Goal: Transaction & Acquisition: Obtain resource

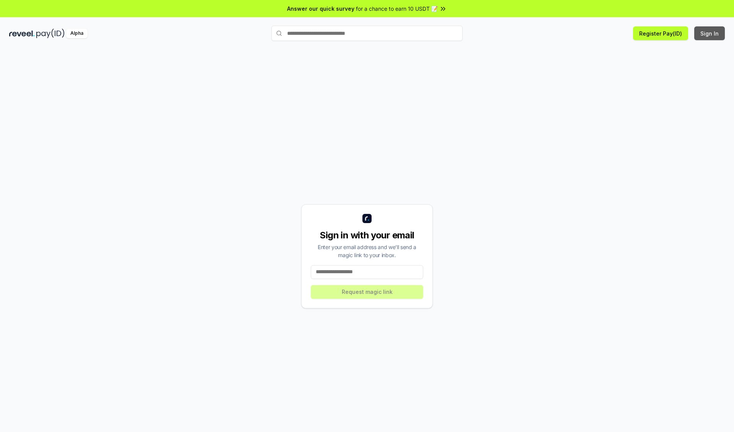
click at [710, 33] on button "Sign In" at bounding box center [710, 33] width 31 height 14
type input "**********"
click at [367, 291] on button "Request magic link" at bounding box center [367, 292] width 112 height 14
